Goal: Transaction & Acquisition: Download file/media

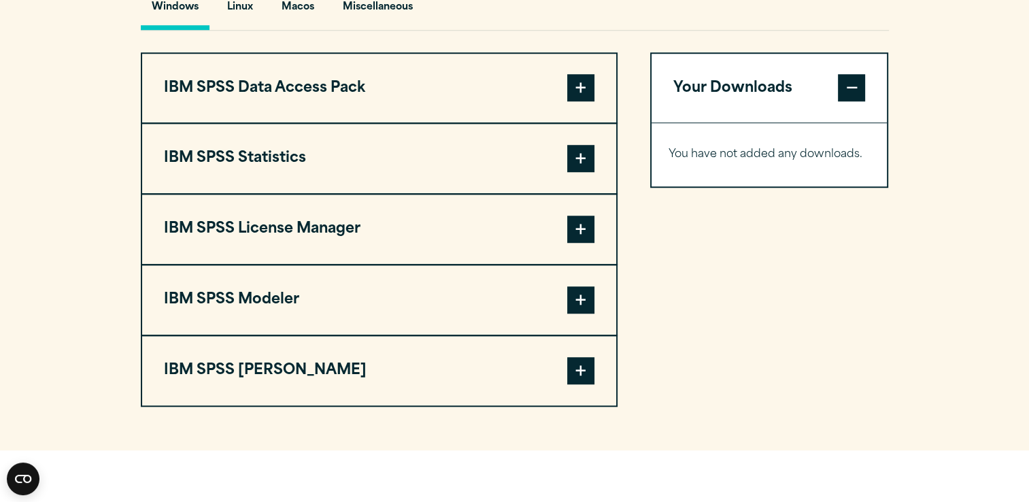
scroll to position [1044, 0]
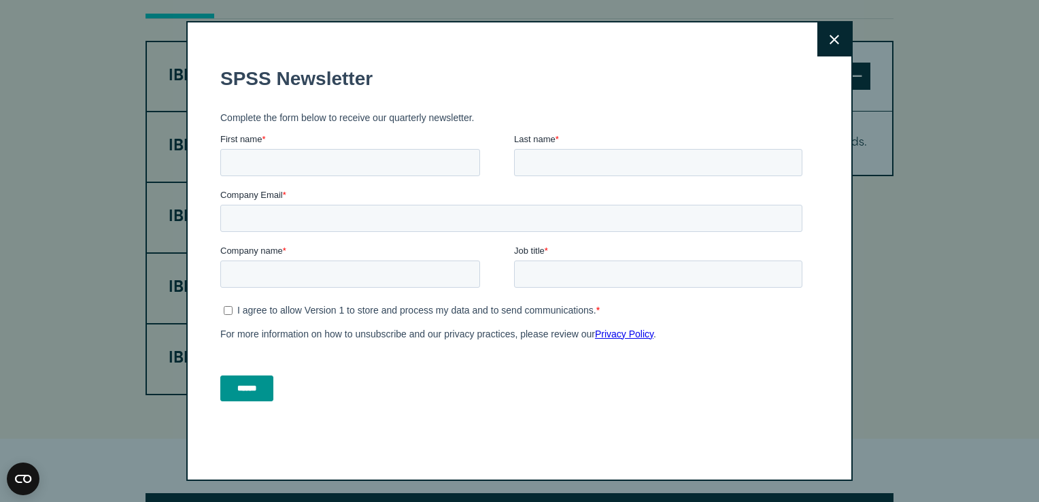
click at [818, 35] on button "Close" at bounding box center [835, 39] width 34 height 34
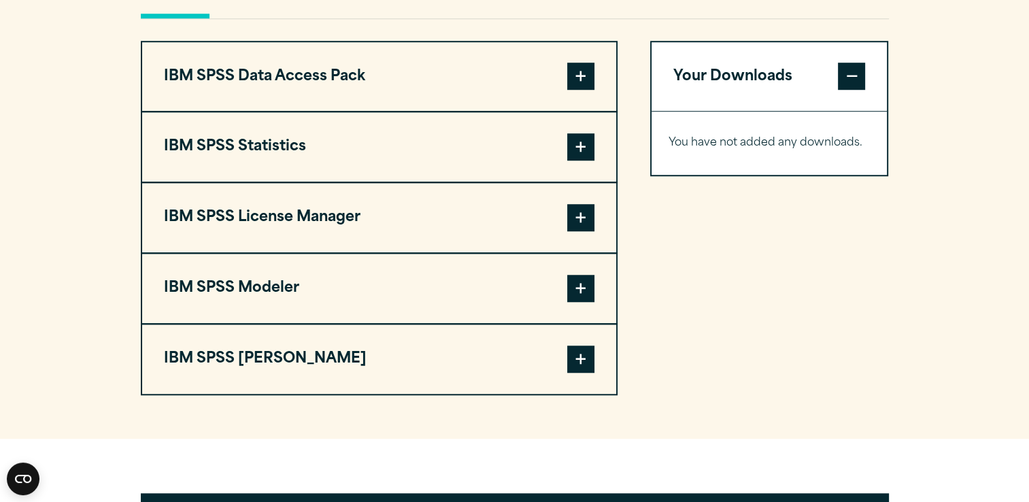
click at [581, 161] on span at bounding box center [580, 146] width 27 height 27
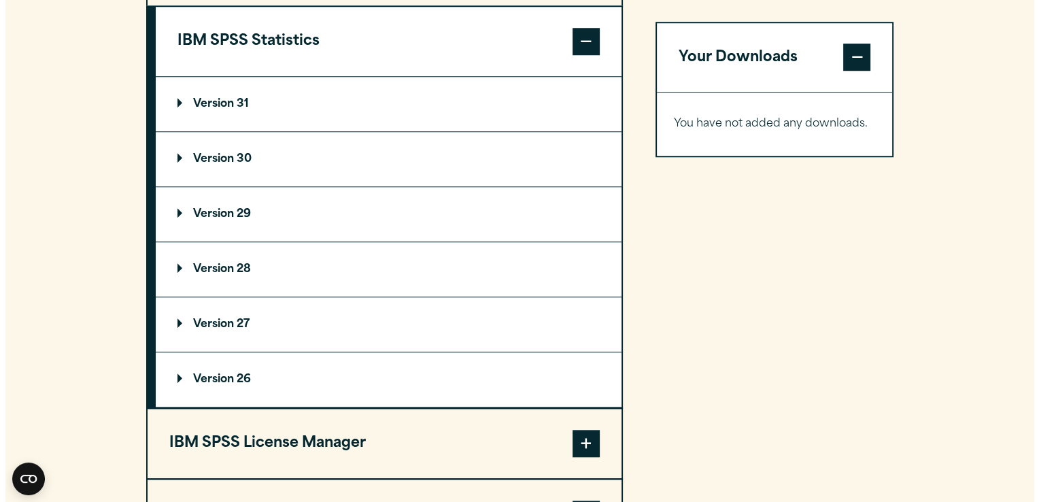
scroll to position [1152, 0]
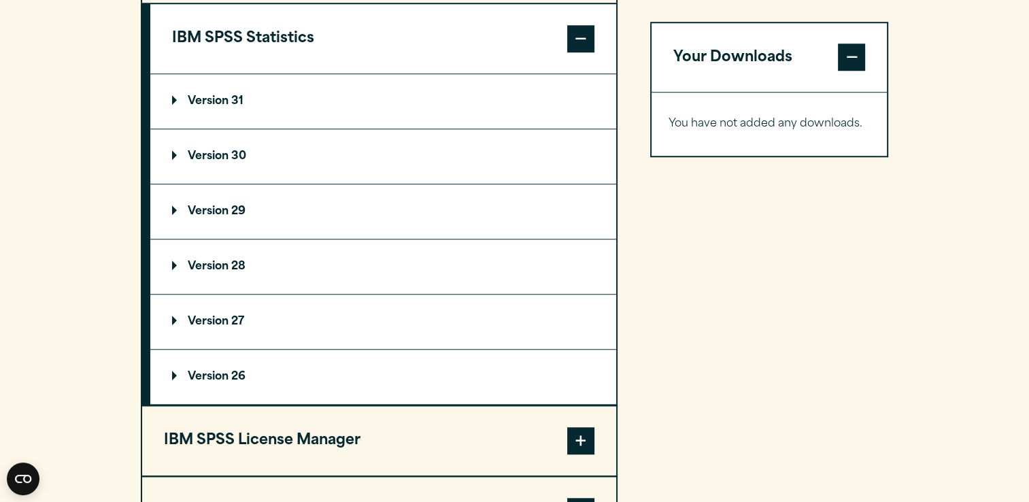
click at [188, 121] on summary "Version 31" at bounding box center [383, 101] width 466 height 54
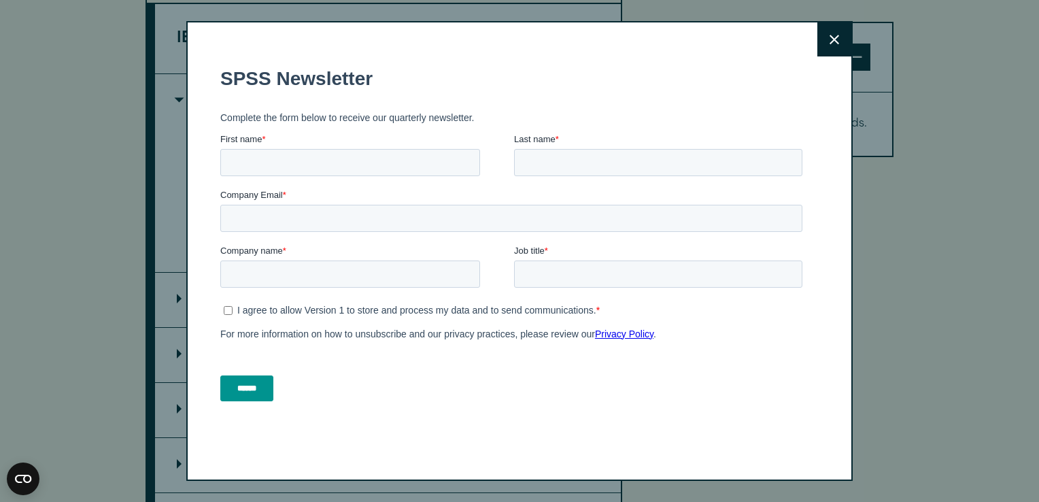
click at [827, 46] on button "Close" at bounding box center [835, 39] width 34 height 34
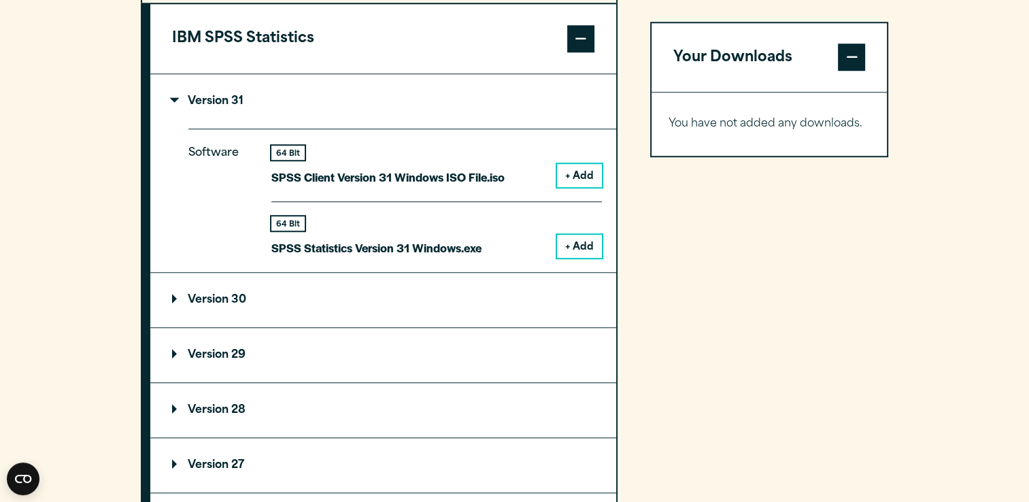
click at [592, 258] on button "+ Add" at bounding box center [579, 246] width 45 height 23
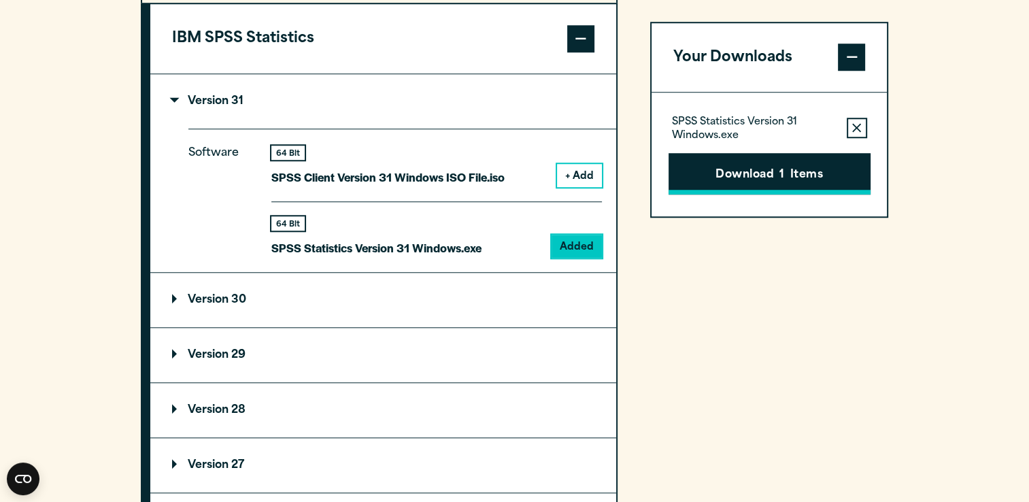
click at [720, 177] on button "Download 1 Items" at bounding box center [770, 174] width 202 height 42
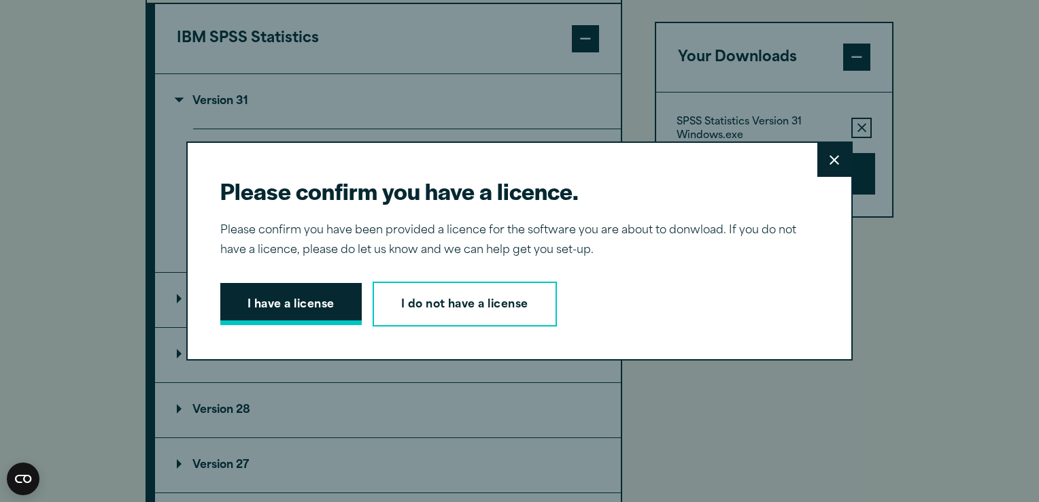
click at [273, 290] on button "I have a license" at bounding box center [291, 304] width 142 height 42
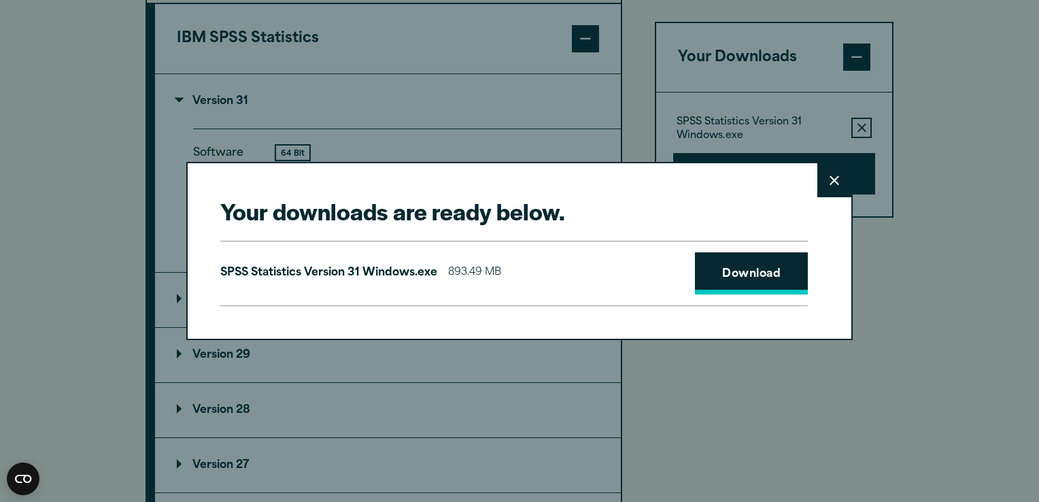
click at [744, 286] on link "Download" at bounding box center [751, 273] width 113 height 42
